Goal: Ask a question: Seek information or help from site administrators or community

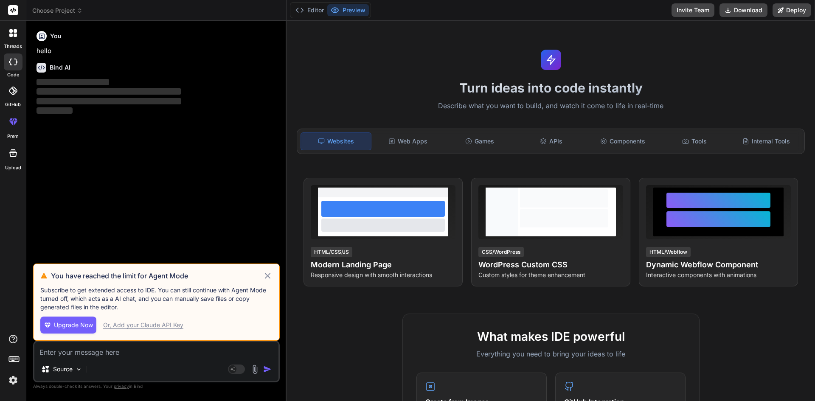
click at [12, 33] on icon at bounding box center [13, 33] width 8 height 8
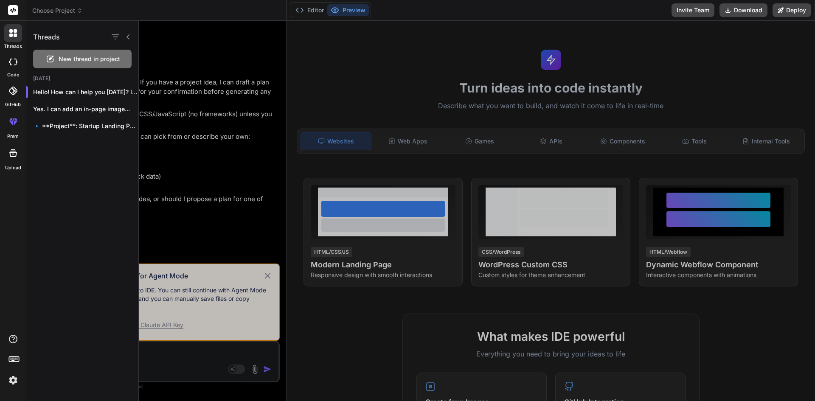
click at [197, 42] on div at bounding box center [477, 211] width 676 height 380
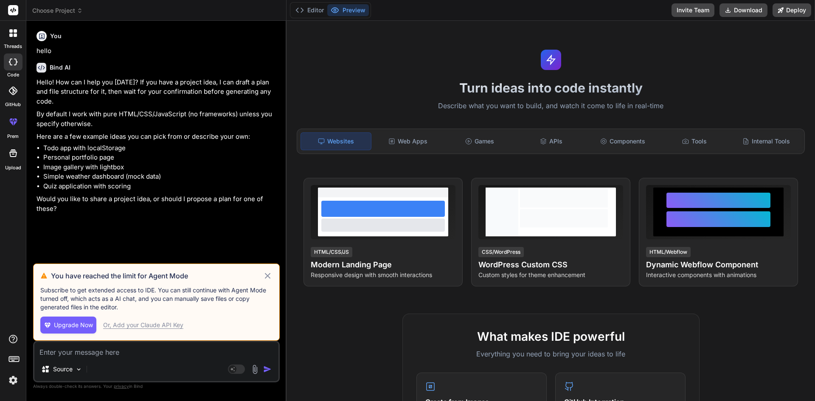
click at [73, 8] on span "Choose Project" at bounding box center [57, 10] width 51 height 8
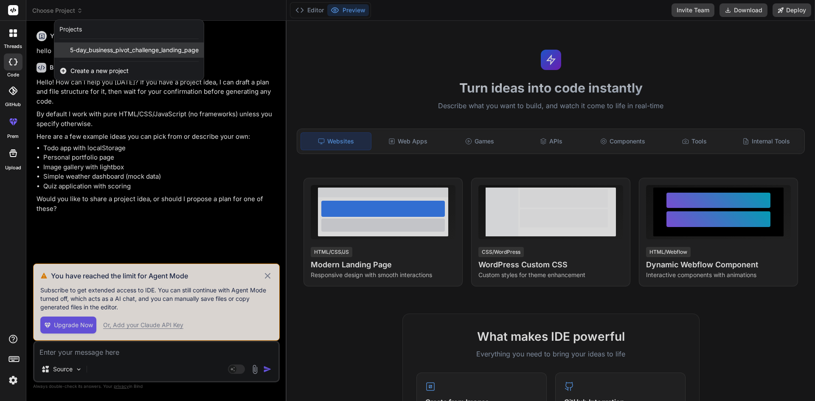
click at [97, 47] on span "5-day_business_pivot_challenge_landing_page" at bounding box center [134, 50] width 129 height 8
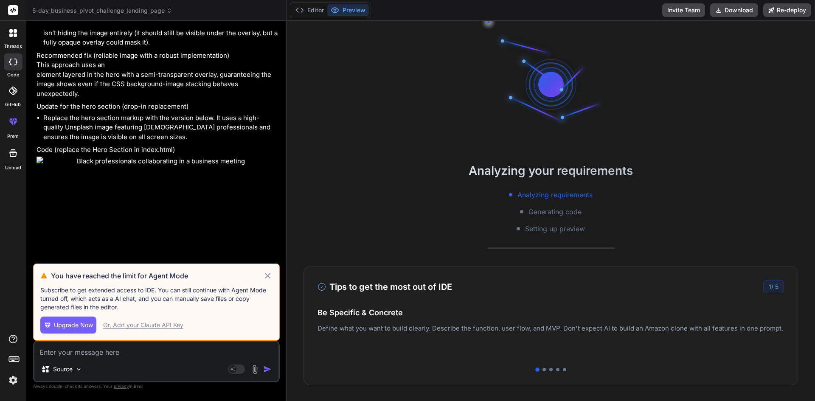
scroll to position [1707, 0]
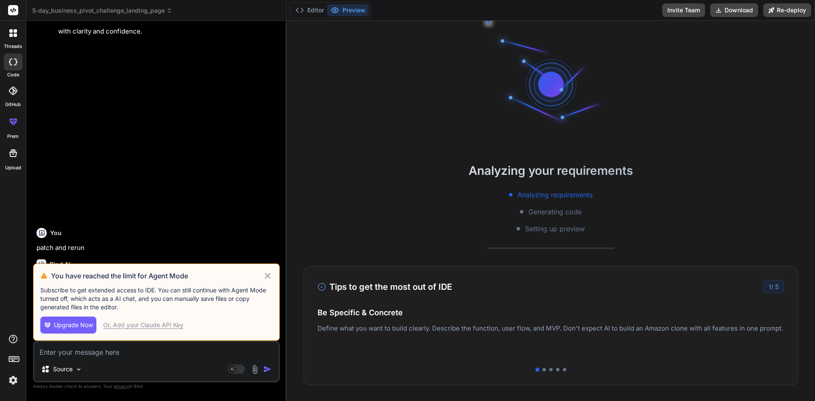
click at [273, 275] on div "You have reached the limit for Agent Mode Subscribe to get extended access to I…" at bounding box center [156, 302] width 247 height 77
click at [268, 275] on icon at bounding box center [268, 276] width 10 height 10
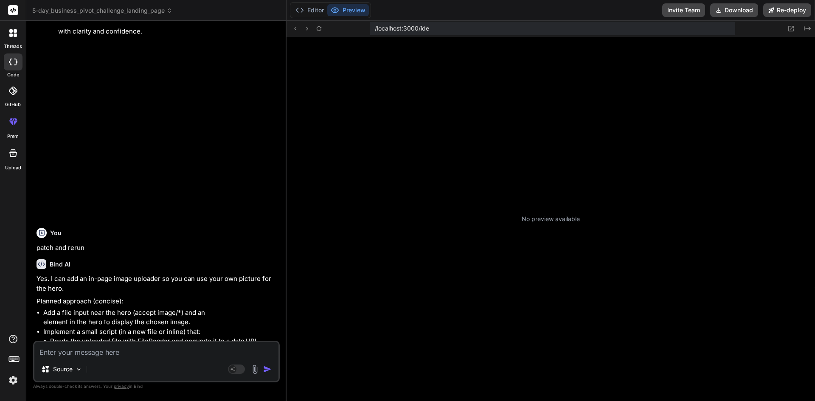
scroll to position [113, 0]
type textarea "x"
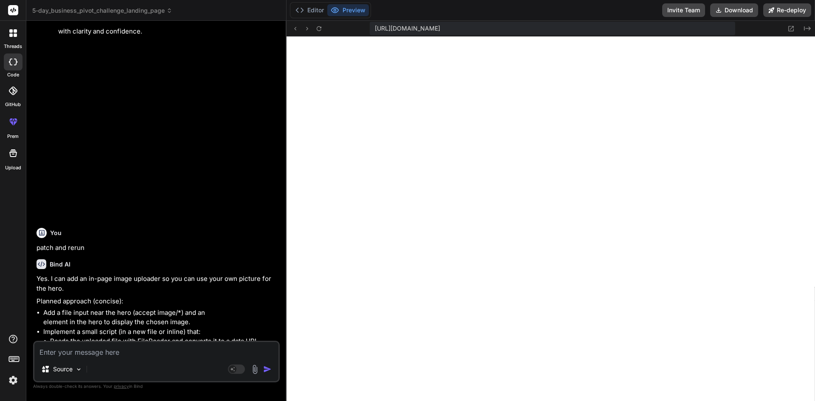
scroll to position [306, 0]
click at [220, 315] on li "Add a file input near the hero (accept image/*) and an element in the hero to d…" at bounding box center [160, 317] width 235 height 19
click at [175, 327] on li "Implement a small script (in a new file or inline) that: Reads the uploaded fil…" at bounding box center [160, 351] width 235 height 48
click at [137, 359] on div "Source Agent Mode. When this toggle is activated, AI automatically makes decisi…" at bounding box center [156, 362] width 247 height 42
click at [113, 356] on textarea at bounding box center [156, 349] width 244 height 15
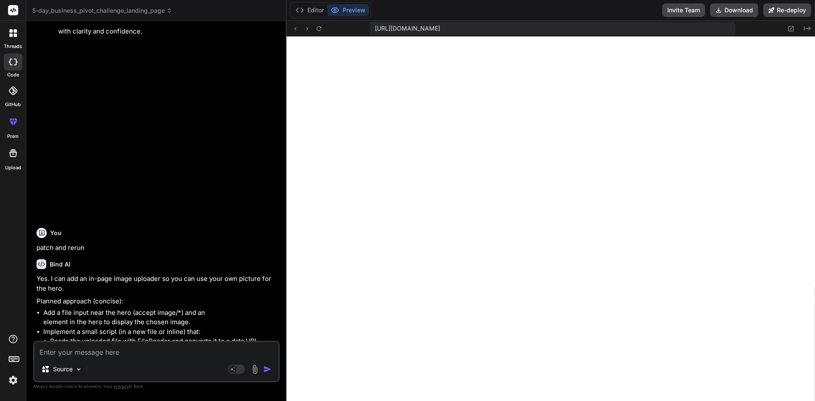
type textarea "w"
type textarea "x"
type textarea "wg"
type textarea "x"
type textarea "w"
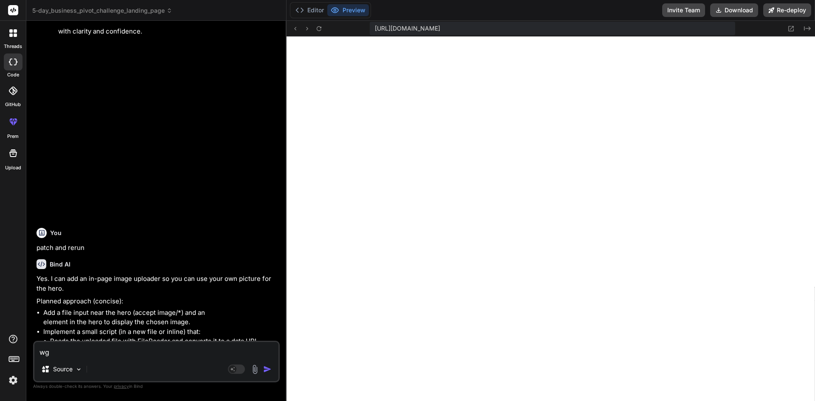
type textarea "x"
type textarea "wh"
type textarea "x"
type textarea "whe"
type textarea "x"
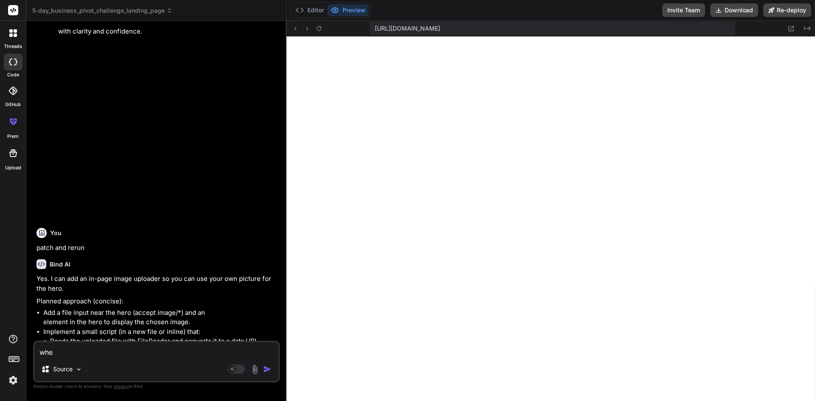
type textarea "wher"
type textarea "x"
type textarea "where"
type textarea "x"
type textarea "where"
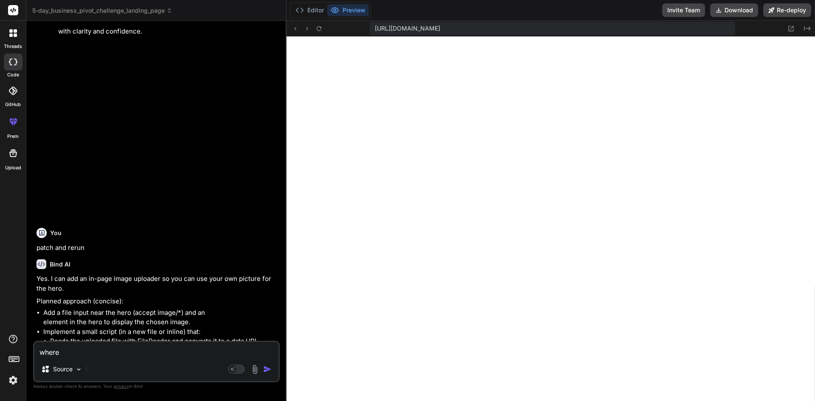
type textarea "x"
type textarea "where c"
type textarea "x"
type textarea "where ca"
type textarea "x"
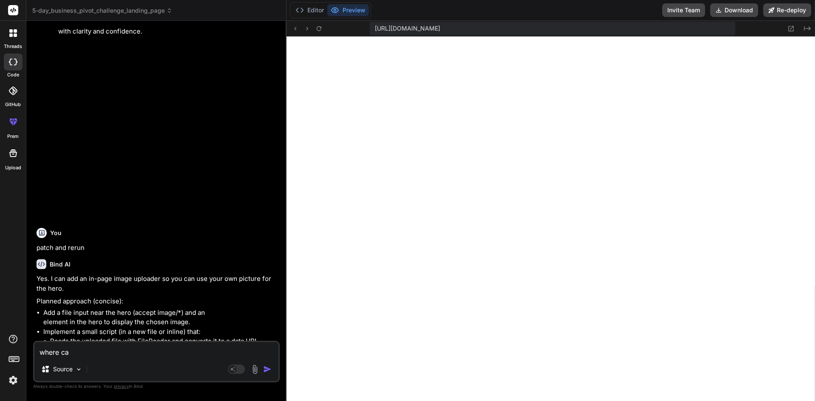
type textarea "where can"
type textarea "x"
type textarea "where can"
type textarea "x"
type textarea "where can"
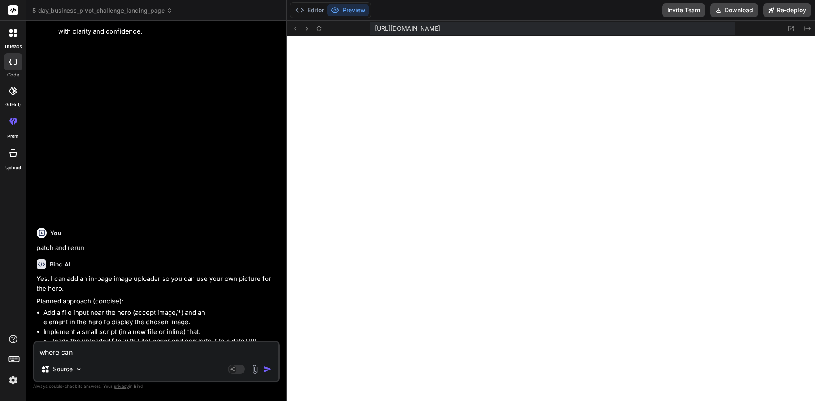
type textarea "x"
type textarea "where can I"
type textarea "x"
type textarea "where can If"
type textarea "x"
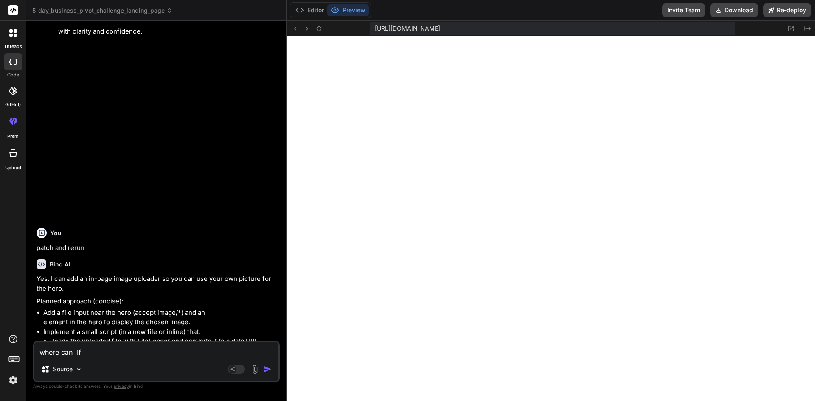
type textarea "where can Ifi"
type textarea "x"
type textarea "where can Ifin"
type textarea "x"
type textarea "where can Ifind"
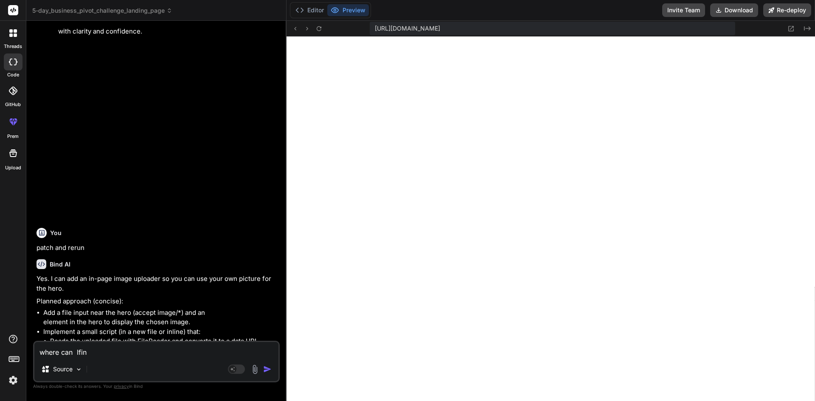
type textarea "x"
type textarea "where can Ifind"
type textarea "x"
type textarea "where can Ifind"
type textarea "x"
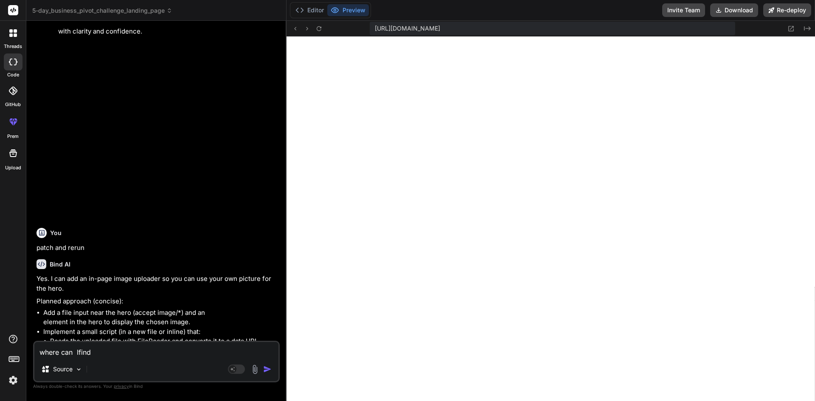
type textarea "where can Ifin"
type textarea "x"
type textarea "where can Ifi"
type textarea "x"
type textarea "where can If"
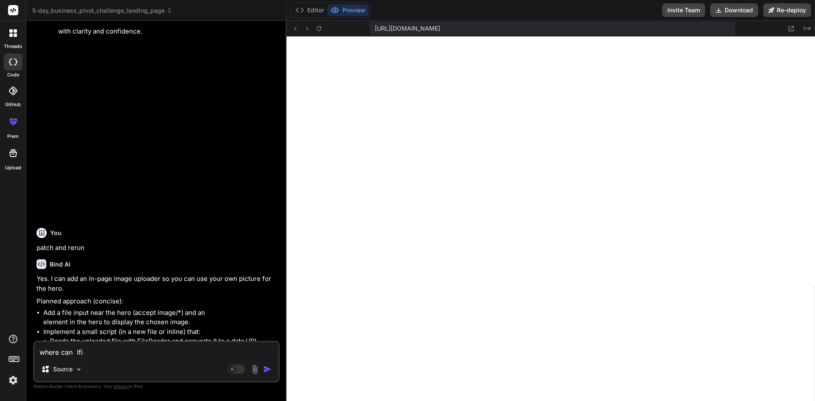
type textarea "x"
type textarea "where can I"
type textarea "x"
type textarea "where can I"
type textarea "x"
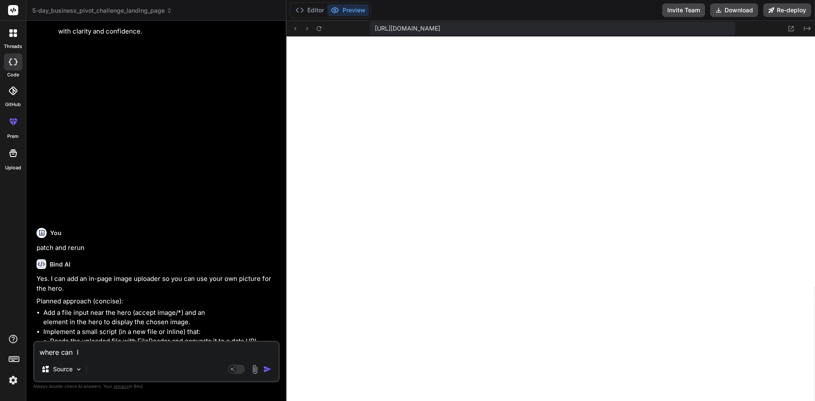
type textarea "where can I f"
type textarea "x"
type textarea "where can I fi"
type textarea "x"
type textarea "where can I fin"
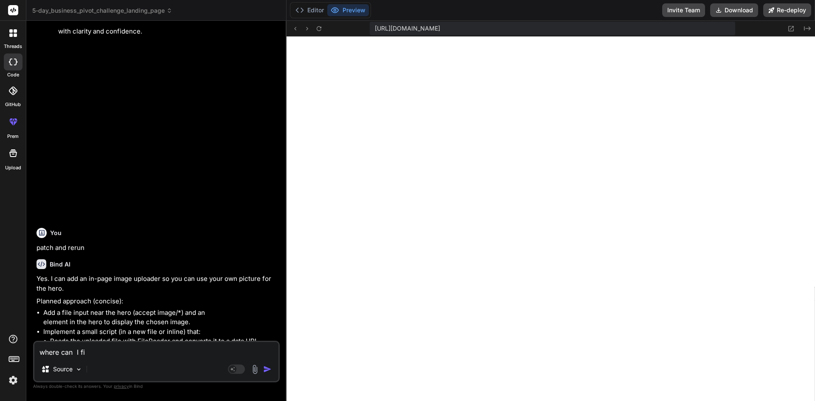
type textarea "x"
type textarea "where can I find"
type textarea "x"
type textarea "where can I find"
type textarea "x"
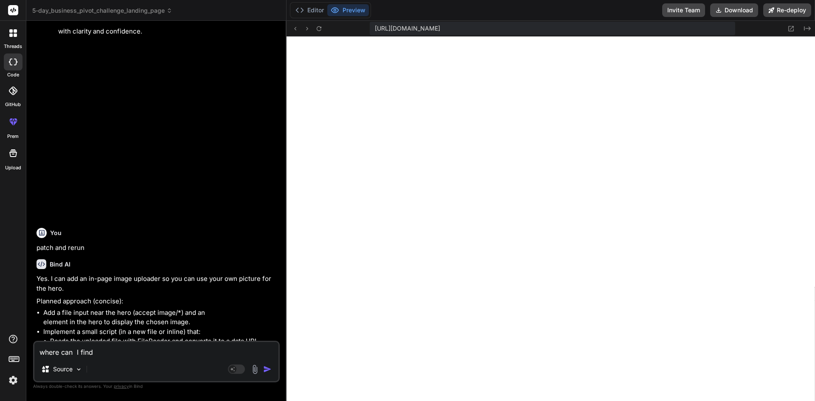
type textarea "where can I find t"
type textarea "x"
type textarea "where can I find th"
type textarea "x"
type textarea "where can I find the"
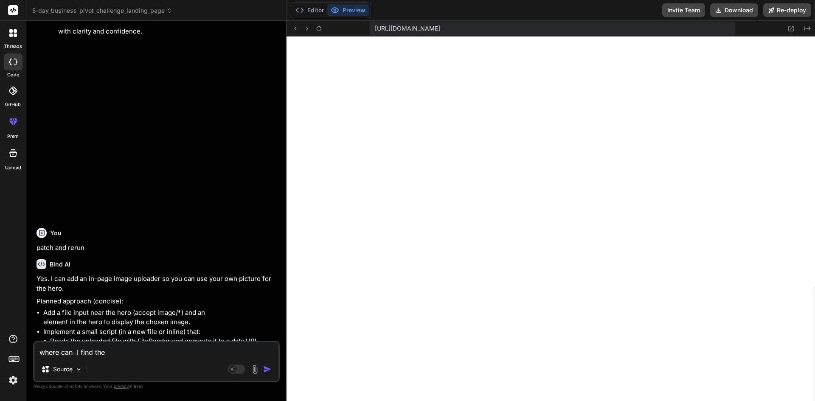
type textarea "x"
type textarea "where can I find the l"
type textarea "x"
type textarea "where can I find the le"
type textarea "x"
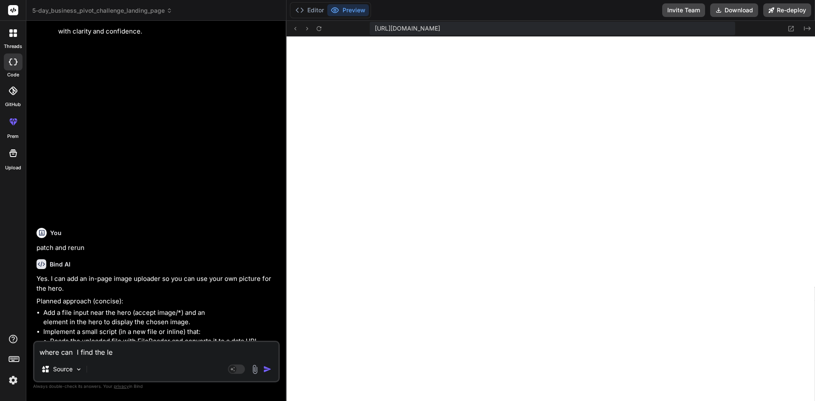
type textarea "where can I find the lea"
type textarea "x"
type textarea "where can I find the leas"
type textarea "x"
type textarea "where can I find the lea"
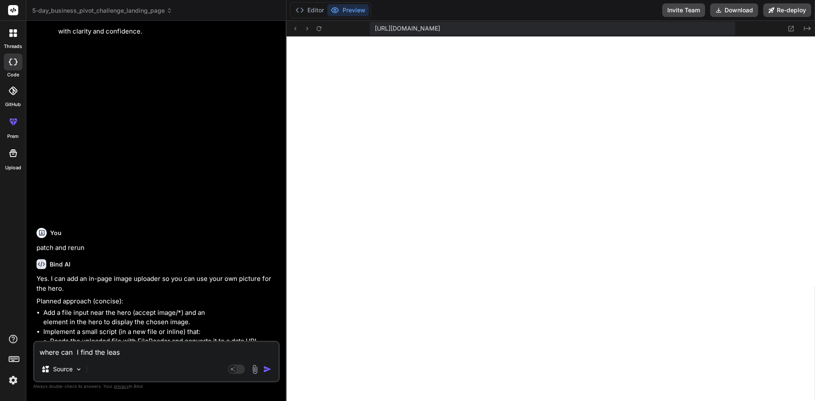
type textarea "x"
type textarea "where can I find the lead"
type textarea "x"
type textarea "where can I find the leads"
type textarea "x"
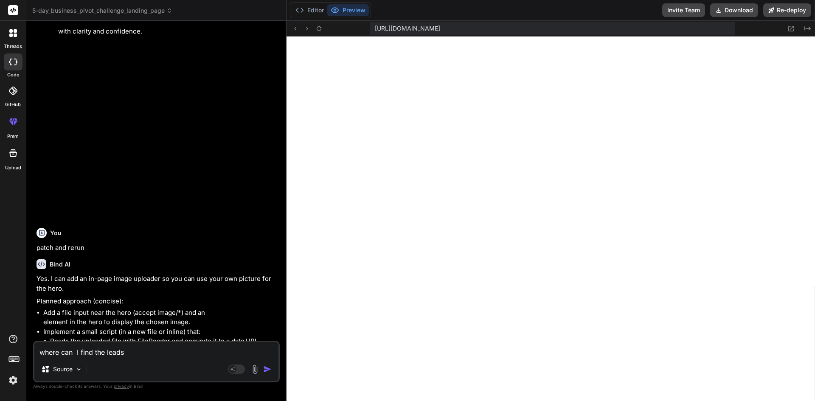
type textarea "where can I find the leads"
type textarea "x"
type textarea "where can I find the leads w"
type textarea "x"
type textarea "where can I find the leads wh"
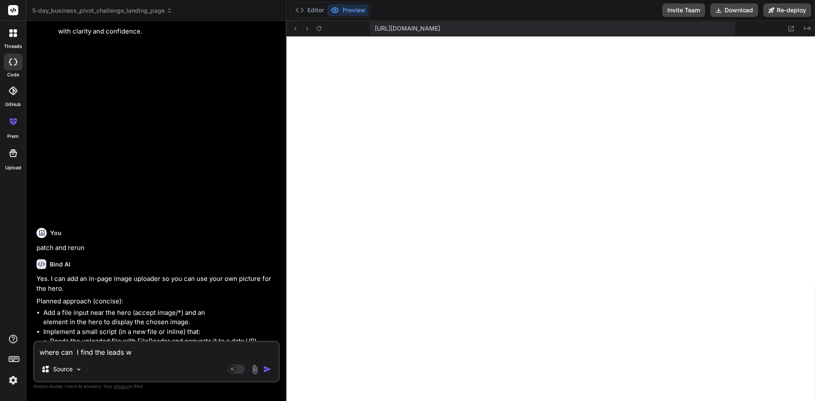
type textarea "x"
type textarea "where can I find the leads who"
type textarea "x"
type textarea "where can I find the leads who"
type textarea "x"
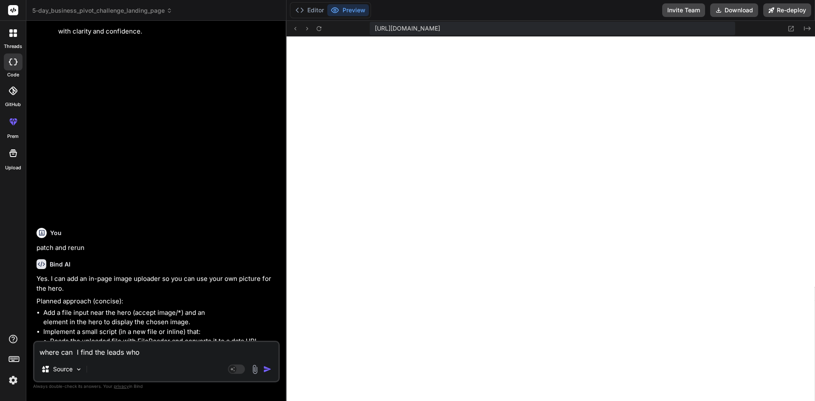
type textarea "where can I find the leads who s"
type textarea "x"
type textarea "where can I find the leads who sb"
type textarea "x"
type textarea "where can I find the leads who s"
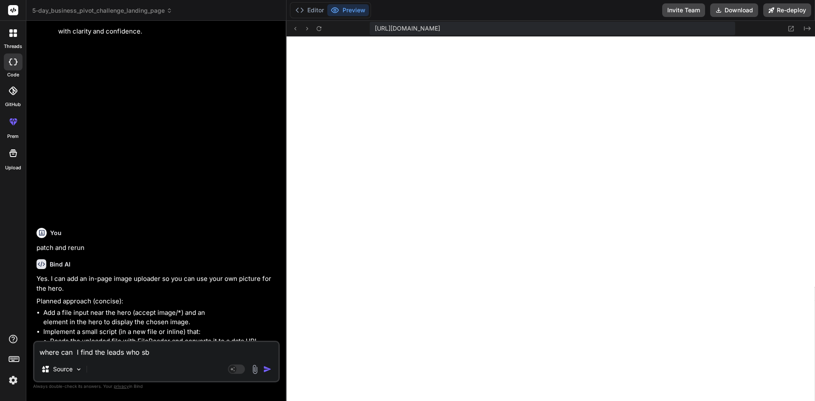
type textarea "x"
type textarea "where can I find the leads who su"
type textarea "x"
type textarea "where can I find the leads who sum"
type textarea "x"
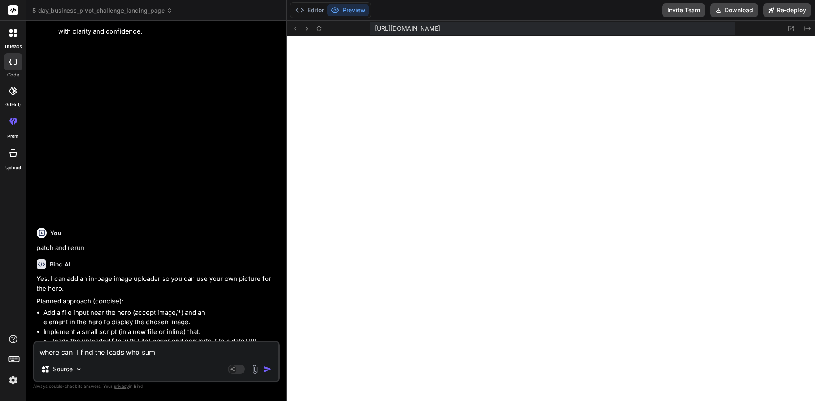
type textarea "where can I find the leads who sumb"
type textarea "x"
type textarea "where can I find the leads who sum"
type textarea "x"
type textarea "where can I find the leads who su"
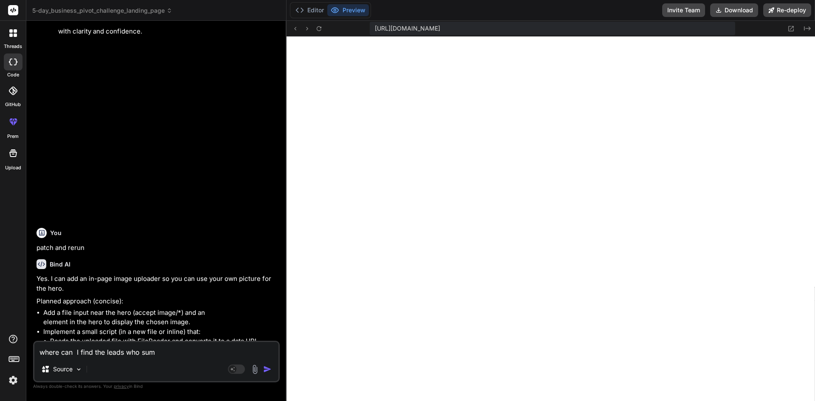
type textarea "x"
type textarea "where can I find the leads who sub"
type textarea "x"
type textarea "where can I find the leads who subm"
type textarea "x"
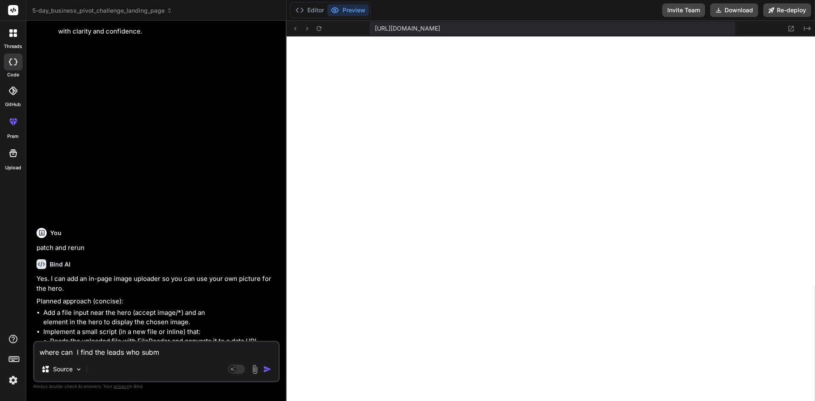
type textarea "where can I find the leads who submi"
type textarea "x"
type textarea "where can I find the leads who submit"
type textarea "x"
type textarea "where can I find the leads who submitt"
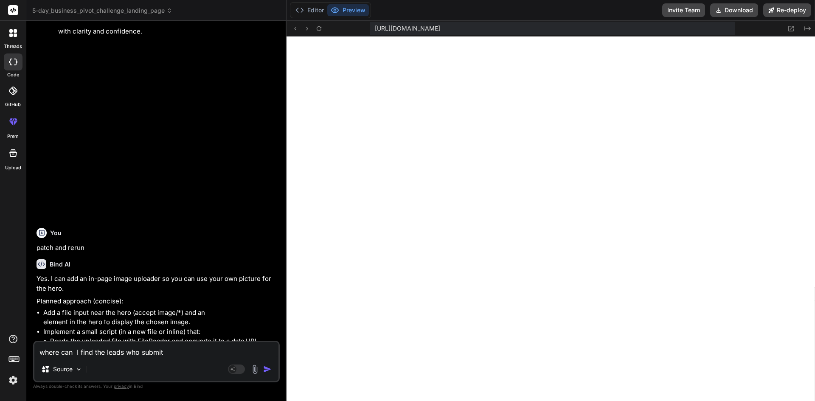
type textarea "x"
type textarea "where can I find the leads who submitte"
type textarea "x"
type textarea "where can I find the leads who submitted"
type textarea "x"
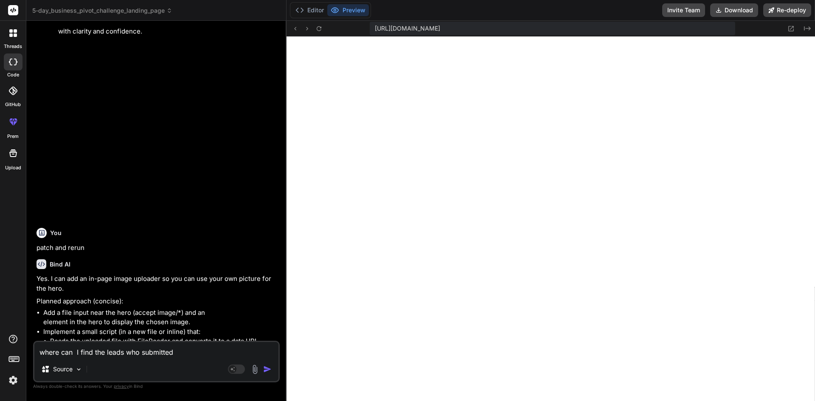
type textarea "where can I find the leads who submittedt"
type textarea "x"
type textarea "where can I find the leads who submittedth"
type textarea "x"
type textarea "where can I find the leads who submittedt"
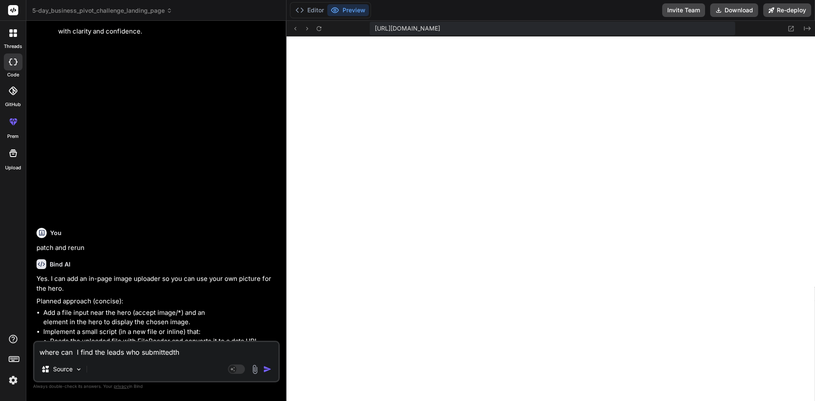
type textarea "x"
type textarea "where can I find the leads who submitted"
type textarea "x"
type textarea "where can I find the leads who submitted"
type textarea "x"
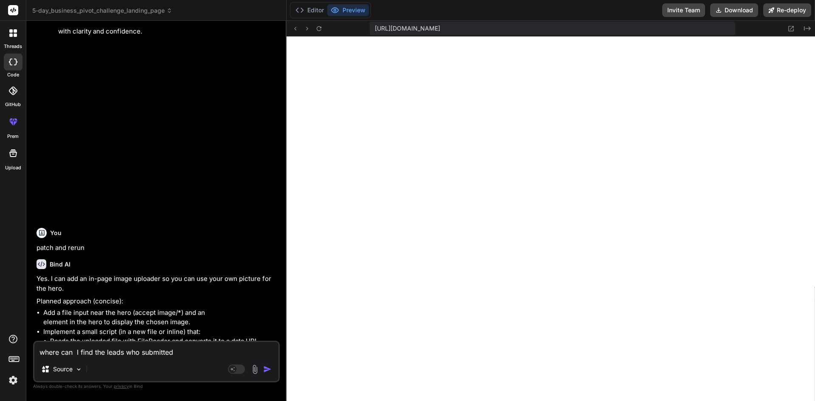
type textarea "where can I find the leads who submitted t"
type textarea "x"
type textarea "where can I find the leads who submitted th"
type textarea "x"
type textarea "where can I find the leads who submitted the"
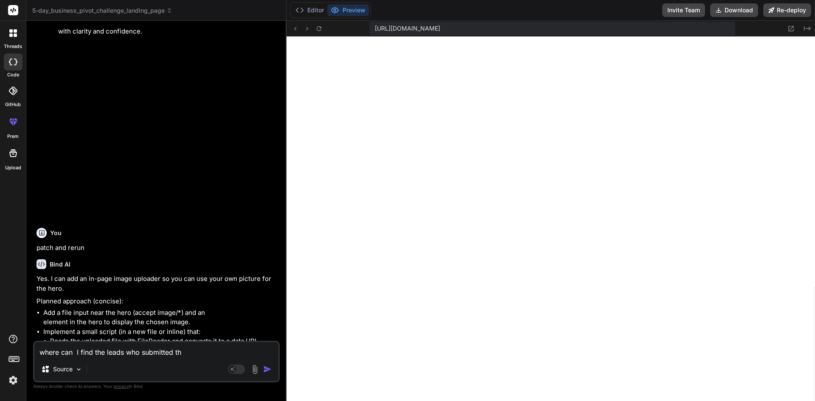
type textarea "x"
type textarea "where can I find the leads who submitted the"
type textarea "x"
type textarea "where can I find the leads who submitted the f"
type textarea "x"
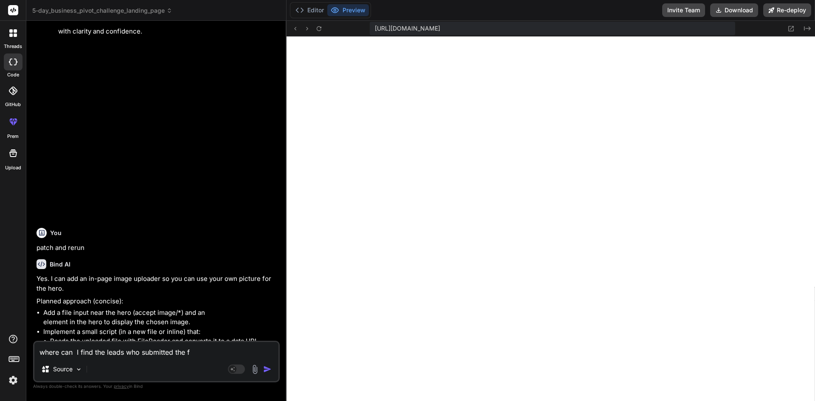
type textarea "where can I find the leads who submitted the fo"
type textarea "x"
type textarea "where can I find the leads who submitted the for"
type textarea "x"
type textarea "where can I find the leads who submitted the form"
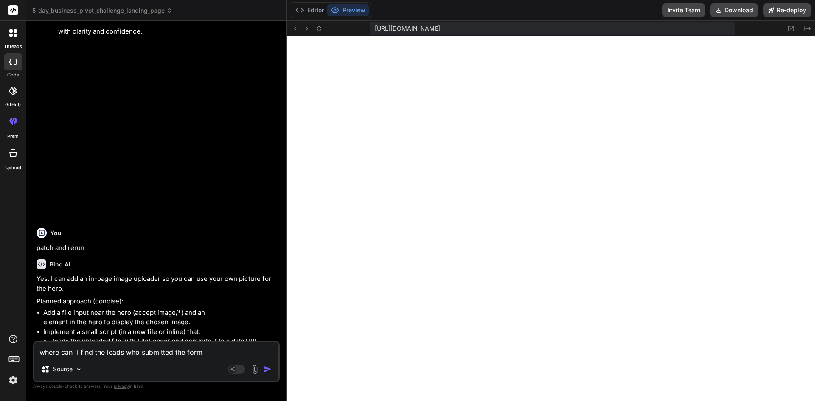
type textarea "x"
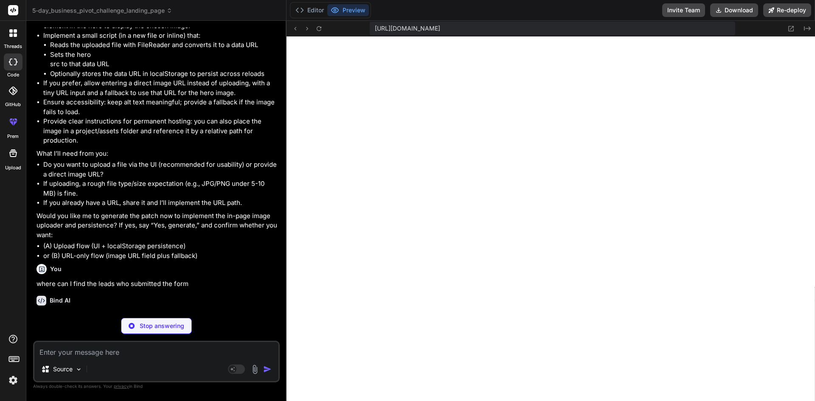
scroll to position [1999, 0]
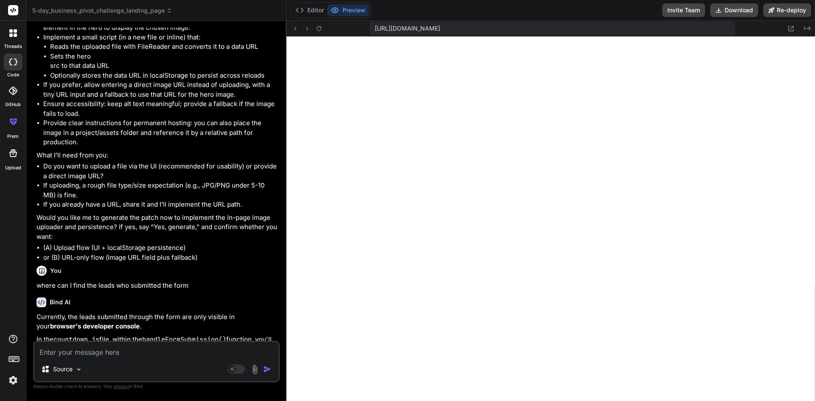
click at [171, 312] on p "Currently, the leads submitted through the form are only visible in your browse…" at bounding box center [158, 321] width 242 height 19
click at [170, 320] on p "Currently, the leads submitted through the form are only visible in your browse…" at bounding box center [158, 321] width 242 height 19
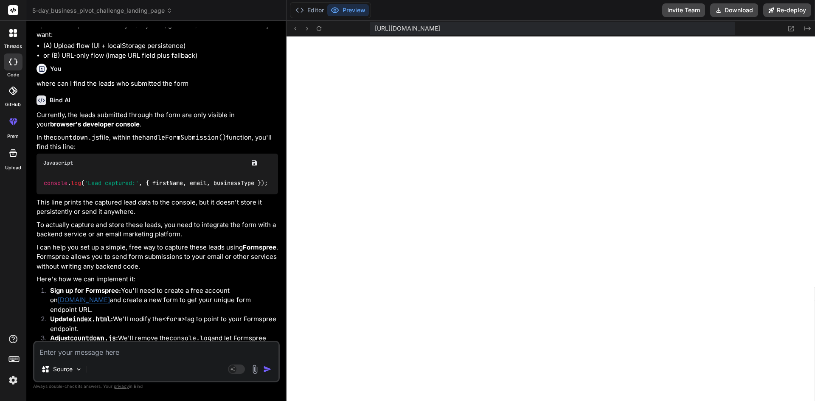
scroll to position [2203, 0]
click at [352, 10] on button "Preview" at bounding box center [348, 10] width 42 height 12
click at [316, 29] on icon at bounding box center [318, 28] width 7 height 7
click at [424, 29] on span "[URL][DOMAIN_NAME]" at bounding box center [407, 28] width 65 height 8
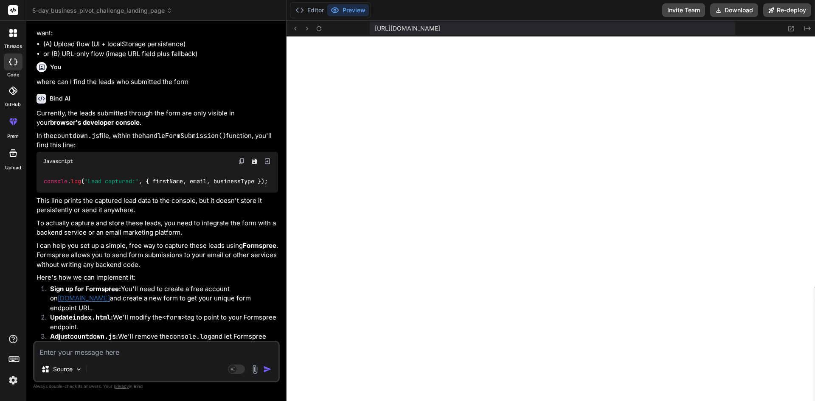
click at [424, 29] on span "[URL][DOMAIN_NAME]" at bounding box center [407, 28] width 65 height 8
click at [265, 62] on div "You" at bounding box center [158, 67] width 242 height 10
click at [273, 109] on p "Currently, the leads submitted through the form are only visible in your browse…" at bounding box center [158, 118] width 242 height 19
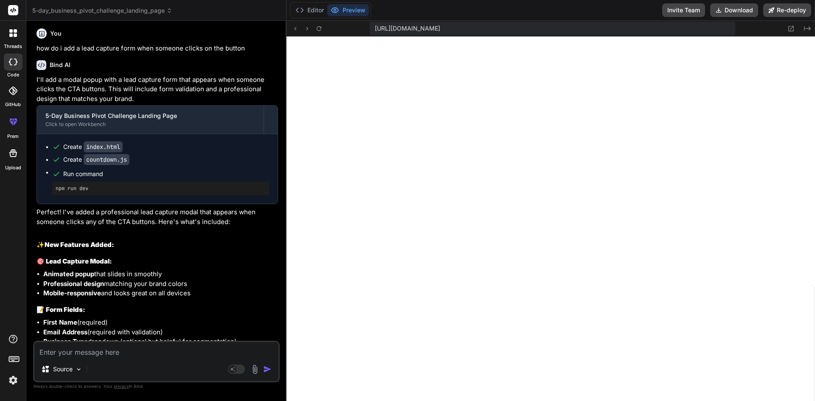
scroll to position [0, 0]
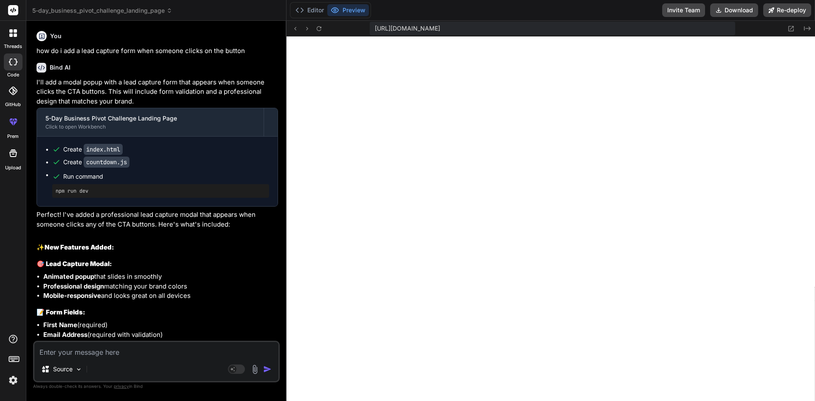
click at [259, 71] on div "Bind AI" at bounding box center [158, 68] width 242 height 10
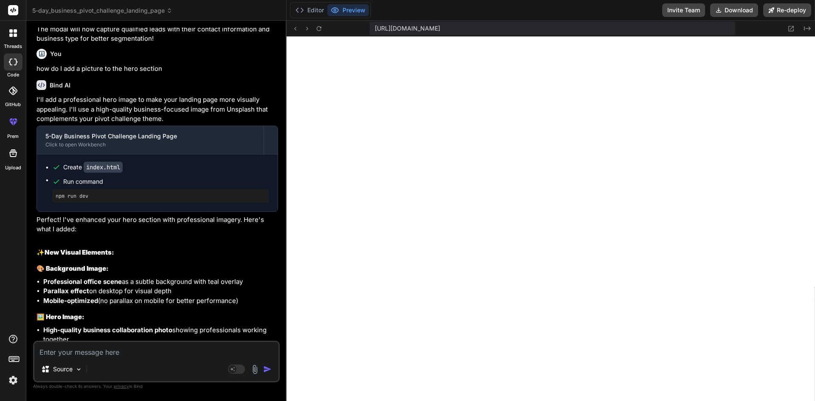
scroll to position [543, 0]
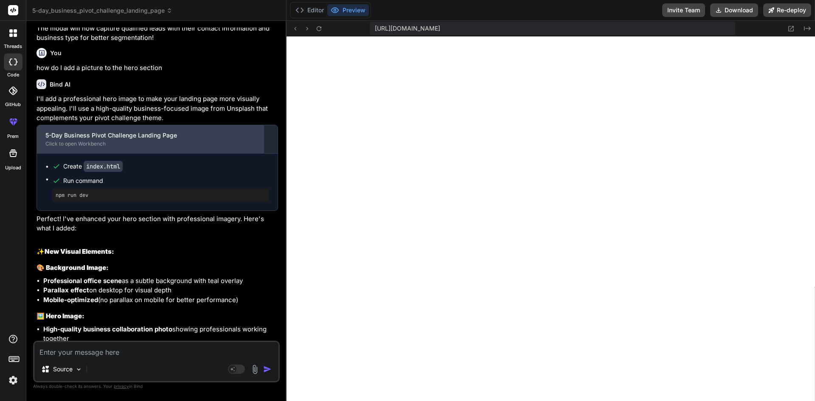
click at [93, 140] on div "5-Day Business Pivot Challenge Landing Page Click to open Workbench" at bounding box center [150, 139] width 227 height 28
click at [76, 143] on div "Click to open Workbench" at bounding box center [150, 144] width 210 height 7
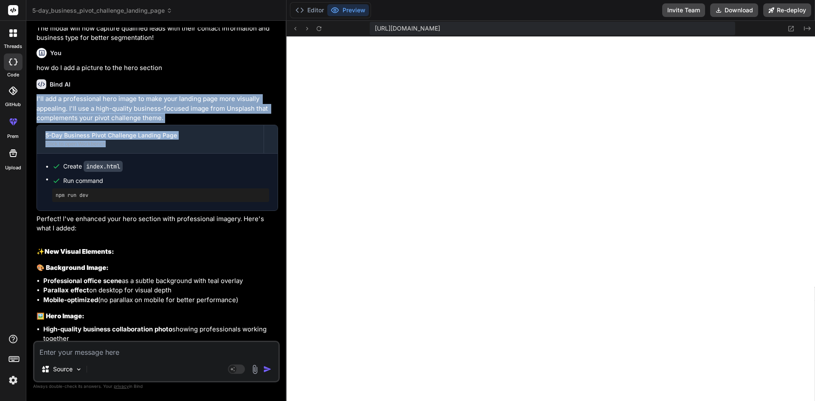
drag, startPoint x: 285, startPoint y: 83, endPoint x: 282, endPoint y: 126, distance: 42.6
click at [282, 126] on div "Bind AI Web Search Created with Pixso. Code Generator You how do i add a lead c…" at bounding box center [156, 211] width 260 height 380
click at [270, 76] on div "Bind AI I'll add a professional hero image to make your landing page more visua…" at bounding box center [158, 304] width 242 height 462
drag, startPoint x: 285, startPoint y: 78, endPoint x: 281, endPoint y: 146, distance: 68.4
click at [281, 146] on div "Bind AI Web Search Created with Pixso. Code Generator You how do i add a lead c…" at bounding box center [156, 211] width 260 height 380
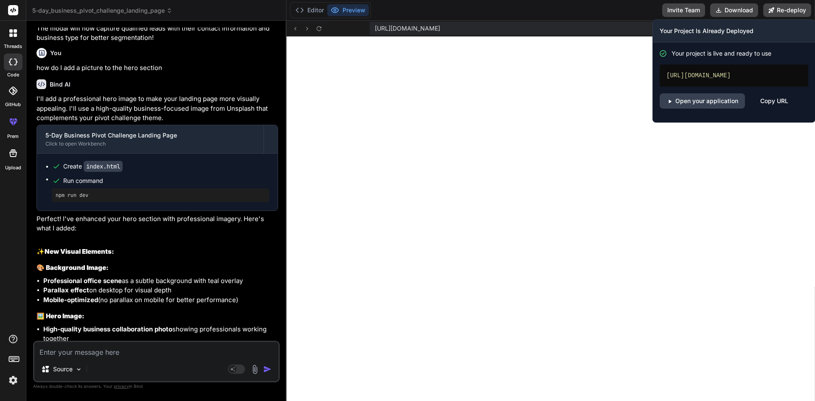
click at [775, 109] on div "Copy URL" at bounding box center [774, 100] width 28 height 15
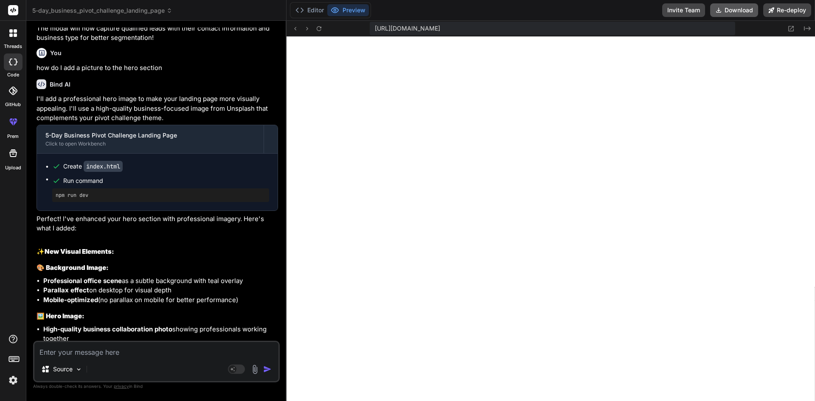
click at [732, 8] on button "Download" at bounding box center [734, 10] width 48 height 14
click at [315, 11] on button "Editor" at bounding box center [309, 10] width 35 height 12
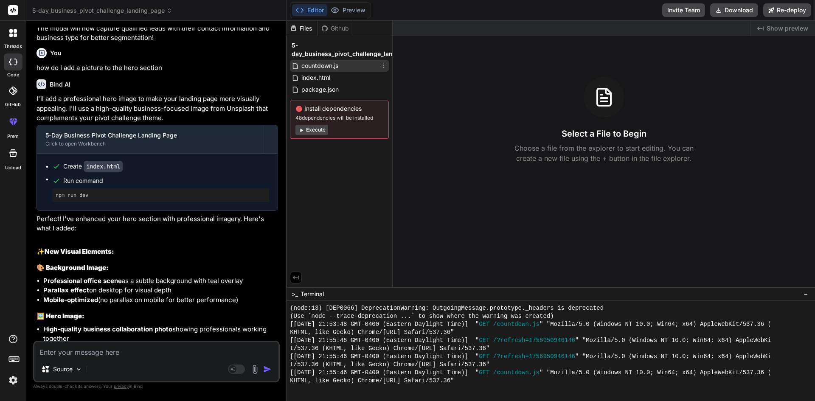
click at [330, 69] on span "countdown.js" at bounding box center [320, 66] width 39 height 10
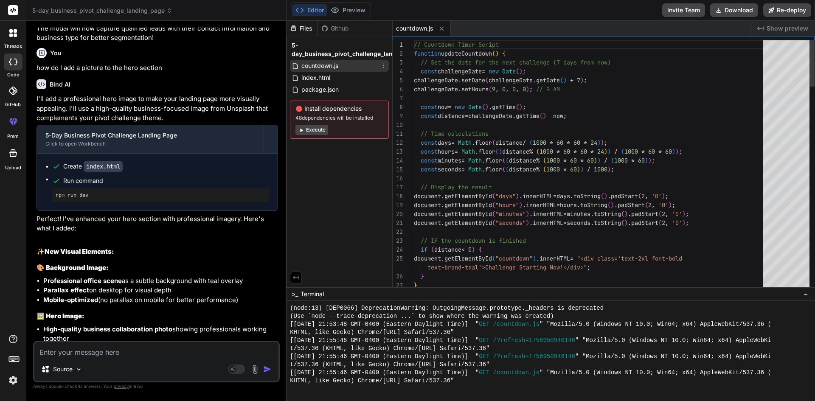
type textarea "x"
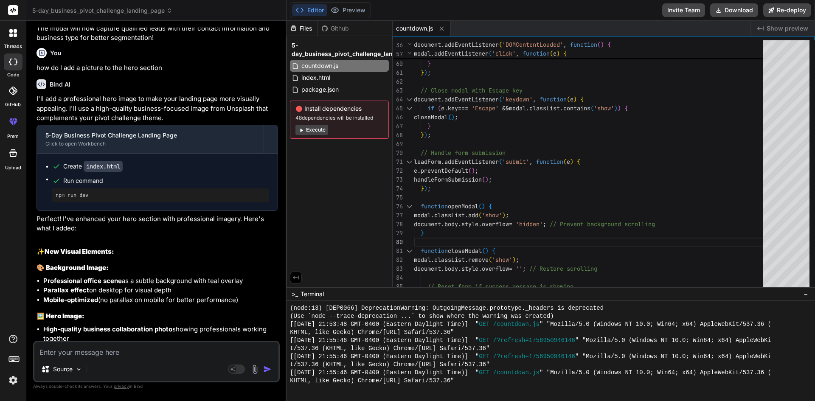
click at [198, 241] on div "I'll add a professional hero image to make your landing page more visually appe…" at bounding box center [158, 314] width 242 height 441
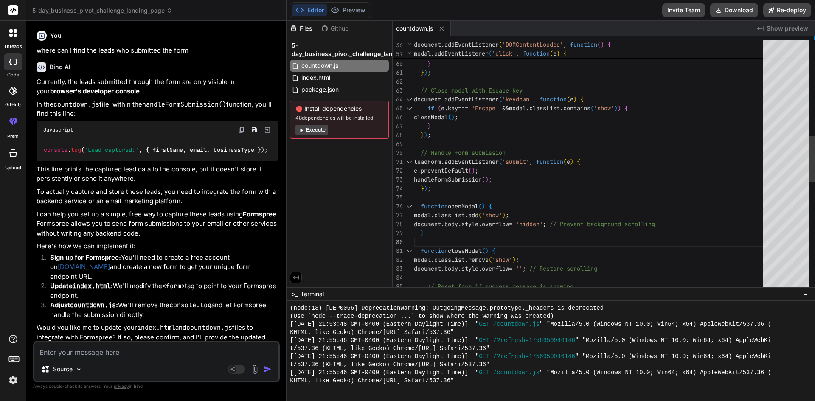
drag, startPoint x: 558, startPoint y: 191, endPoint x: 581, endPoint y: 195, distance: 23.8
click at [581, 195] on div "modal . addEventListener ( 'click' , function ( e ) { if ( e . target === modal…" at bounding box center [591, 202] width 354 height 1355
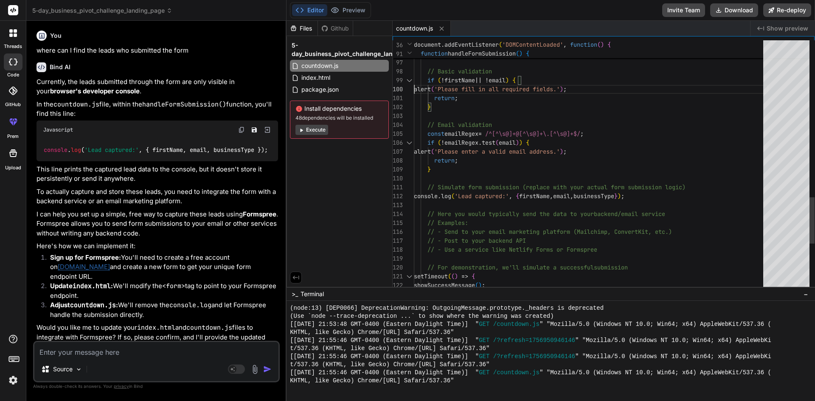
type textarea "function handleFormSubmission() { // Get form data const formData = new FormDat…"
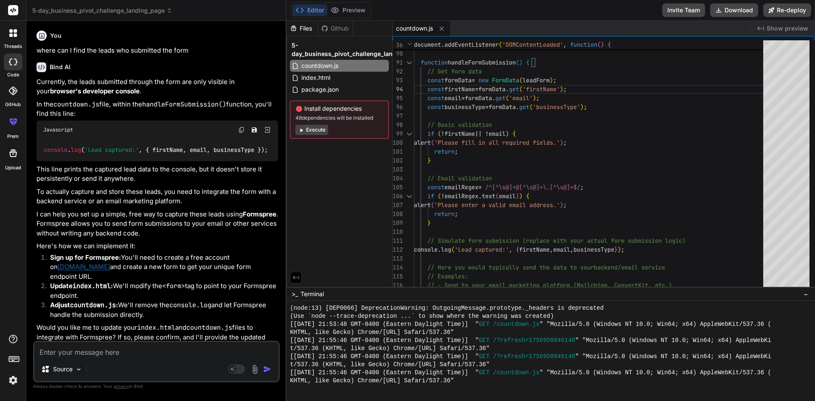
click at [68, 357] on div "Source Agent Mode. When this toggle is activated, AI automatically makes decisi…" at bounding box center [156, 362] width 247 height 42
click at [80, 349] on textarea at bounding box center [156, 349] width 244 height 15
type textarea "l"
type textarea "x"
type textarea "li"
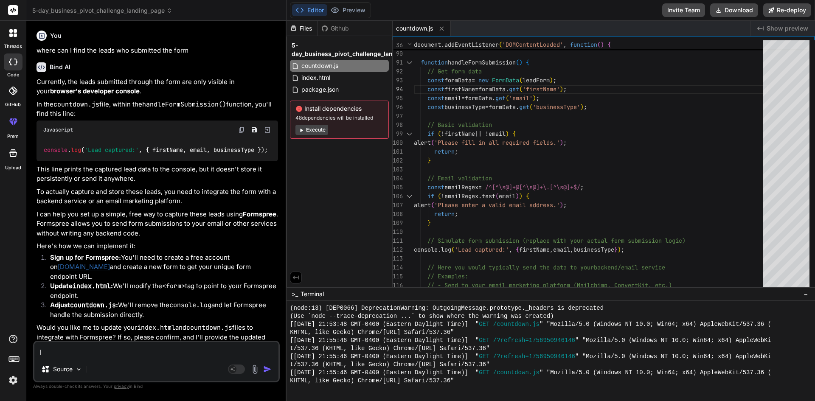
type textarea "x"
type textarea "lis"
type textarea "x"
type textarea "list"
type textarea "x"
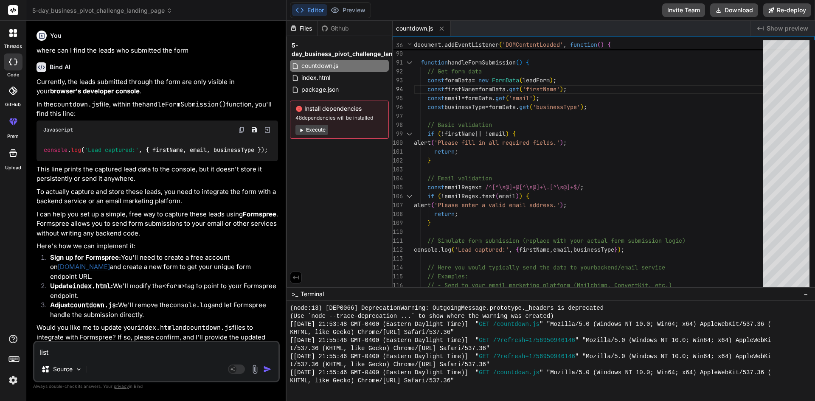
type textarea "list"
type textarea "x"
type textarea "list e"
type textarea "x"
type textarea "list ev"
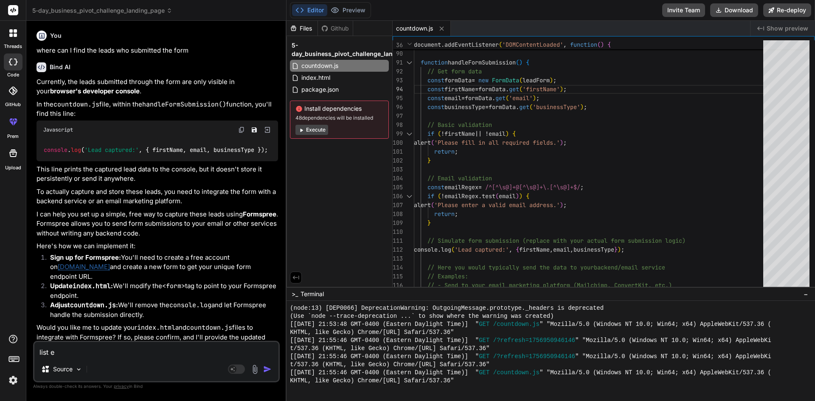
type textarea "x"
type textarea "list eve"
type textarea "x"
type textarea "list ever"
type textarea "x"
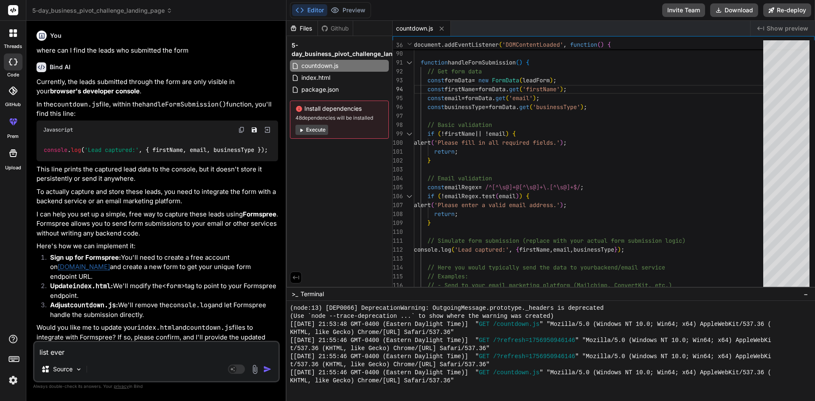
type textarea "list every"
type textarea "x"
type textarea "list everyo"
type textarea "x"
type textarea "list everyoh"
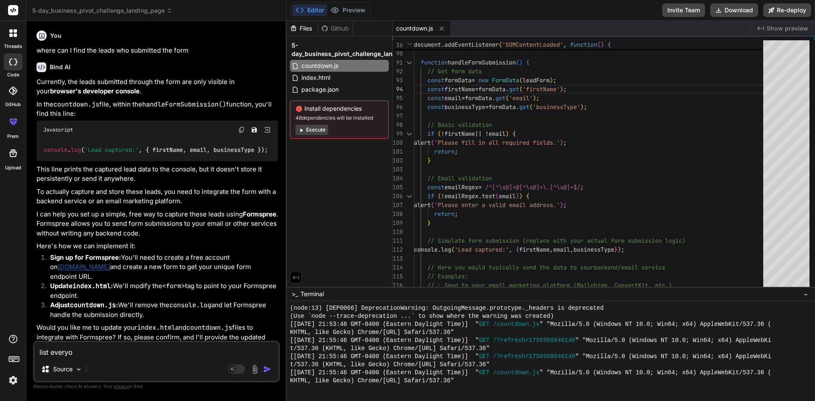
type textarea "x"
type textarea "list everyohn"
type textarea "x"
type textarea "list everyohne"
type textarea "x"
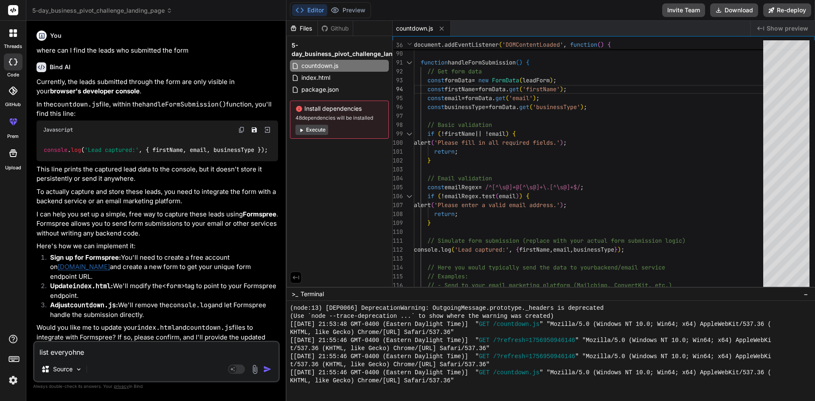
type textarea "list everyohne"
type textarea "x"
type textarea "list everyohne"
type textarea "x"
type textarea "list everyohn"
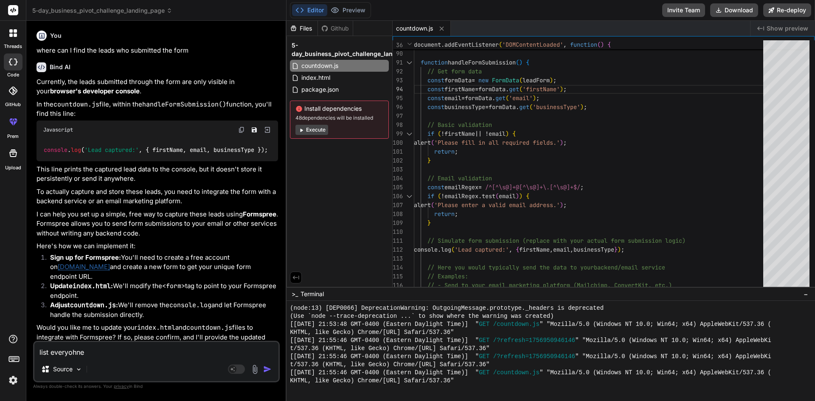
type textarea "x"
type textarea "list everyoh"
type textarea "x"
type textarea "list everyo"
type textarea "x"
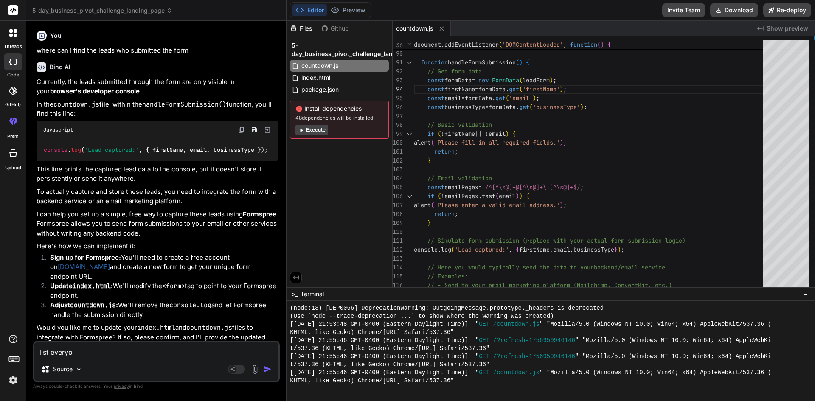
type textarea "list everyon"
type textarea "x"
type textarea "list everyone"
type textarea "x"
type textarea "list everyone"
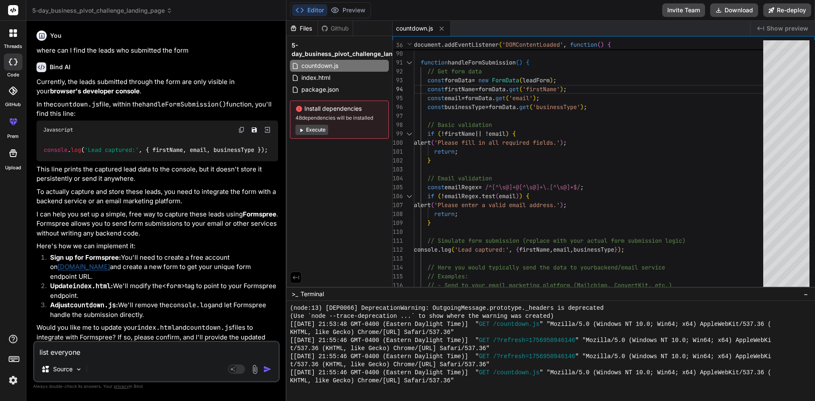
type textarea "x"
type textarea "list everyone h"
type textarea "x"
type textarea "list everyone"
type textarea "x"
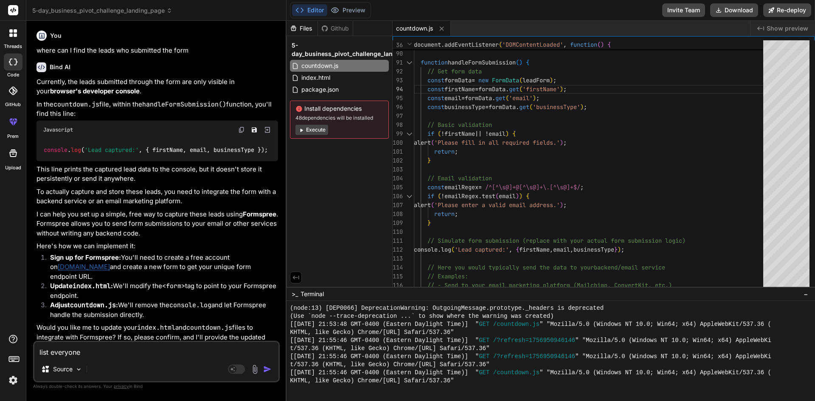
type textarea "list everyone"
type textarea "x"
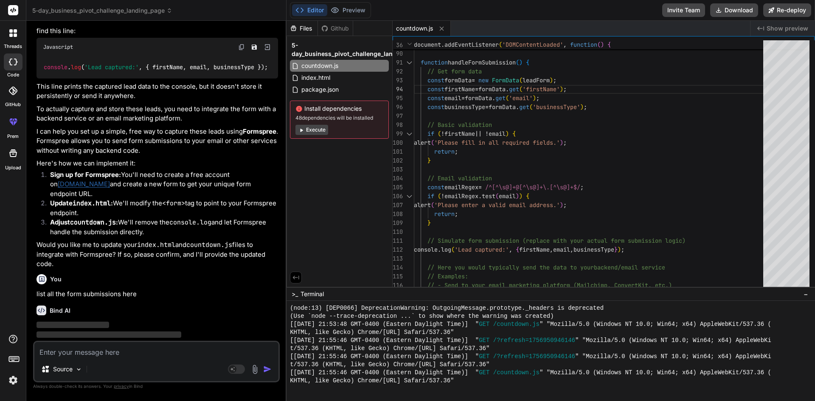
scroll to position [2322, 0]
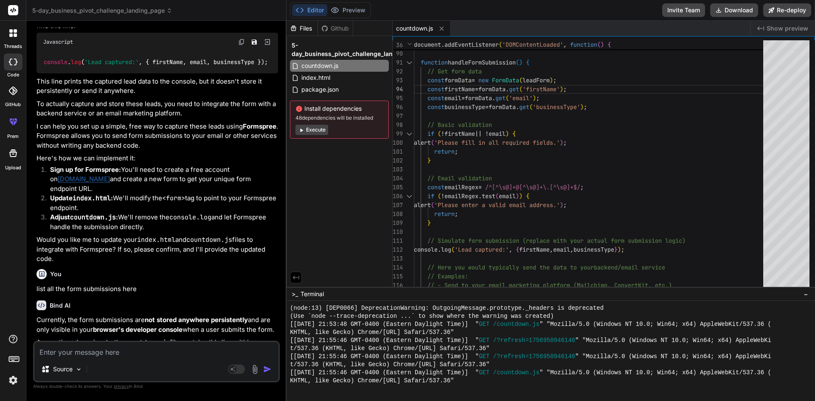
click at [166, 315] on p "Currently, the form submissions are not stored anywhere persistently and are on…" at bounding box center [158, 324] width 242 height 19
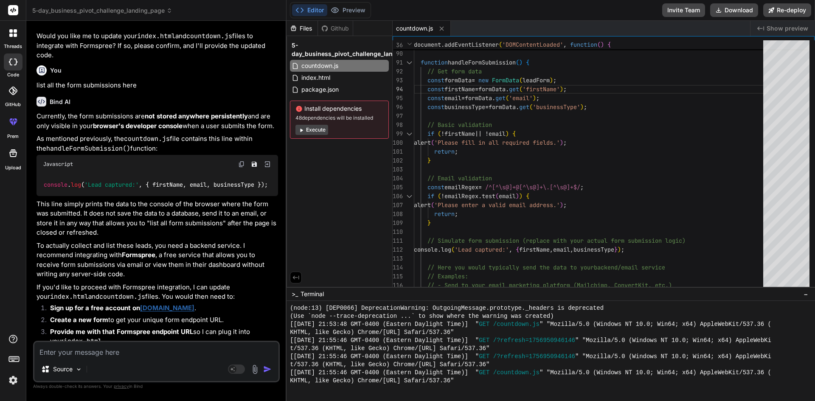
scroll to position [2539, 0]
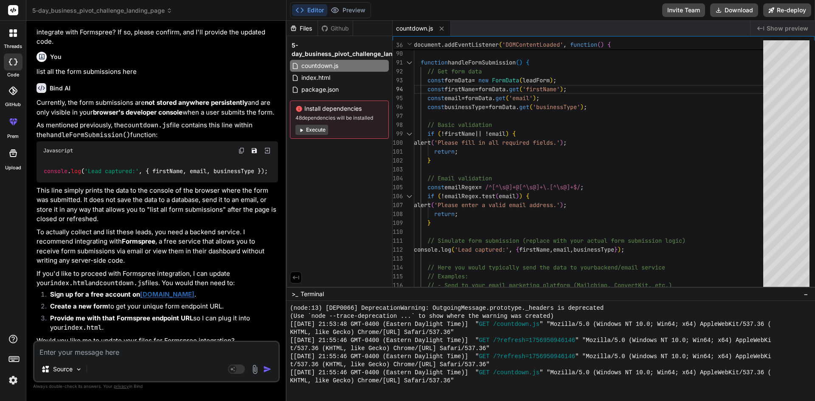
click at [117, 356] on textarea at bounding box center [156, 349] width 244 height 15
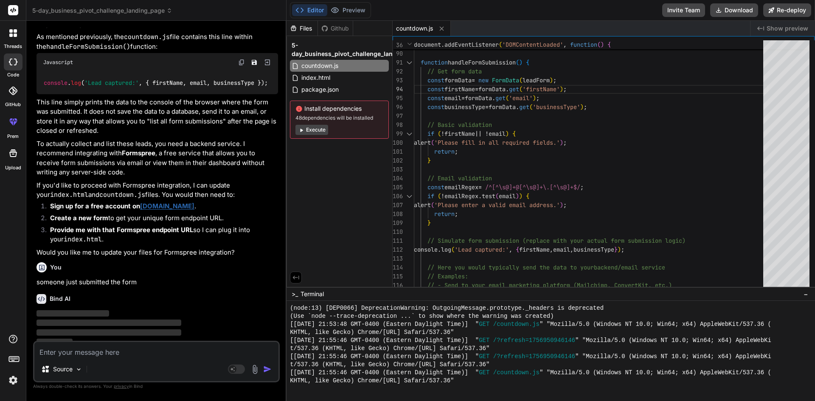
scroll to position [2628, 0]
click at [117, 356] on textarea at bounding box center [156, 349] width 244 height 15
click at [180, 322] on p "As we discussed, the submission details would have been logged to the browser's…" at bounding box center [158, 341] width 242 height 38
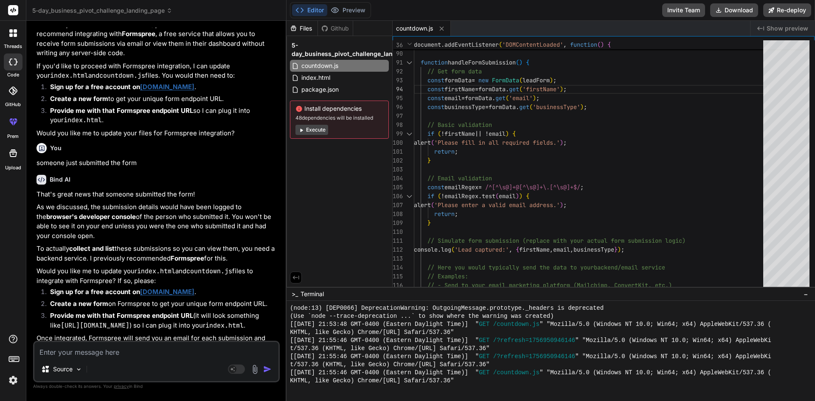
scroll to position [2764, 0]
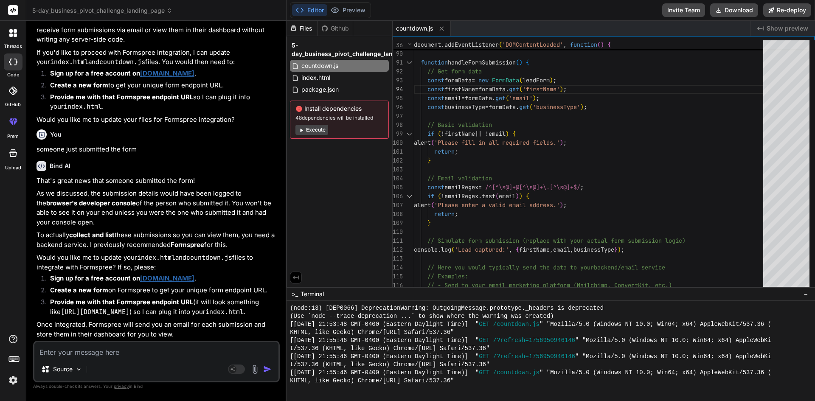
click at [128, 354] on textarea at bounding box center [156, 349] width 244 height 15
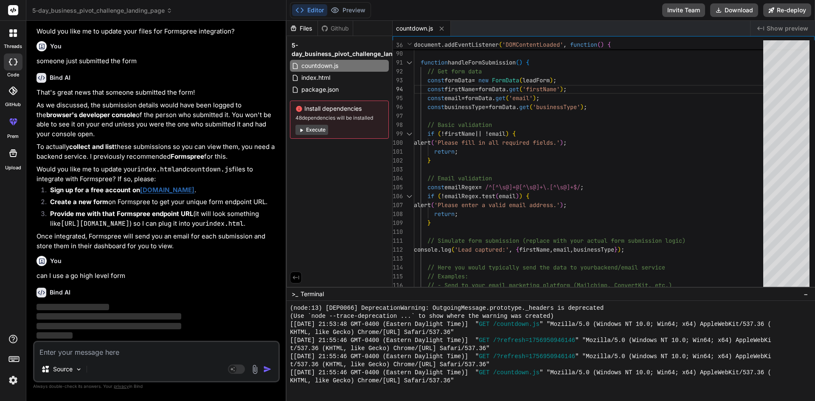
scroll to position [2852, 0]
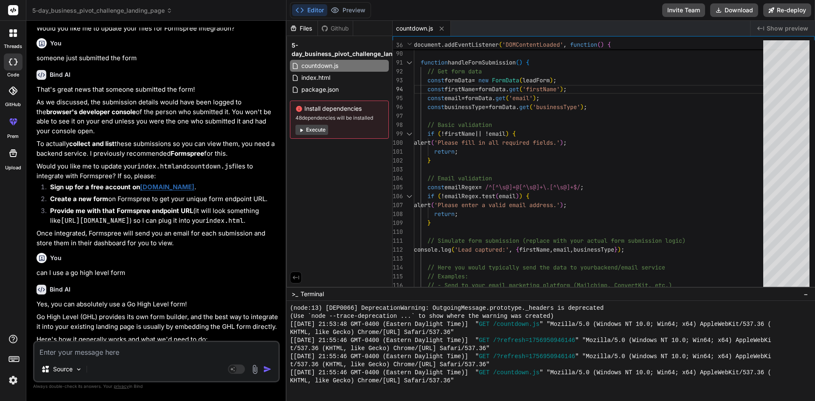
click at [142, 325] on p "Go High Level (GHL) provides its own form builder, and the best way to integrat…" at bounding box center [158, 321] width 242 height 19
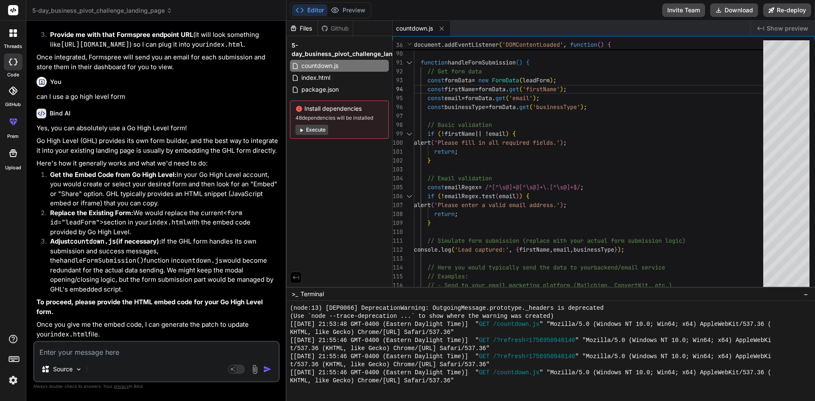
scroll to position [3031, 0]
